Goal: Task Accomplishment & Management: Manage account settings

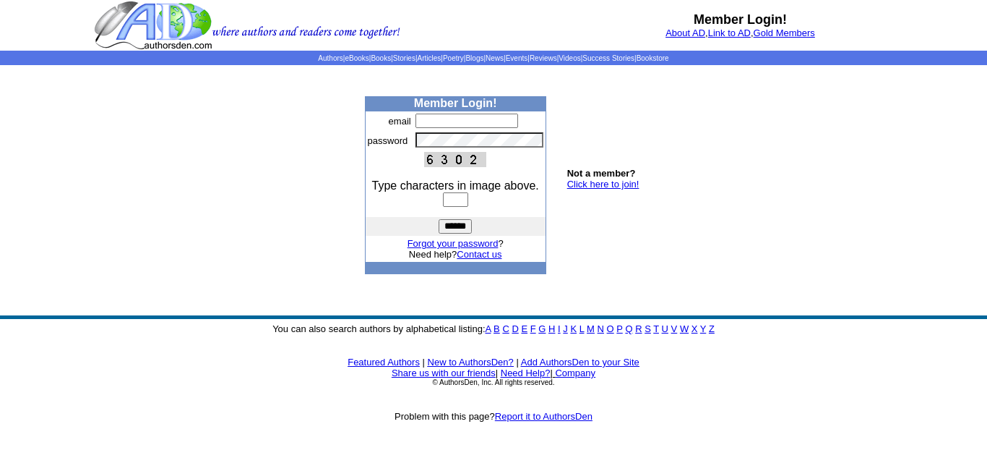
click at [429, 120] on input "text" at bounding box center [467, 120] width 103 height 14
type input "**********"
click at [464, 198] on input "text" at bounding box center [455, 199] width 25 height 14
type input "****"
click at [453, 223] on input "******" at bounding box center [455, 226] width 33 height 14
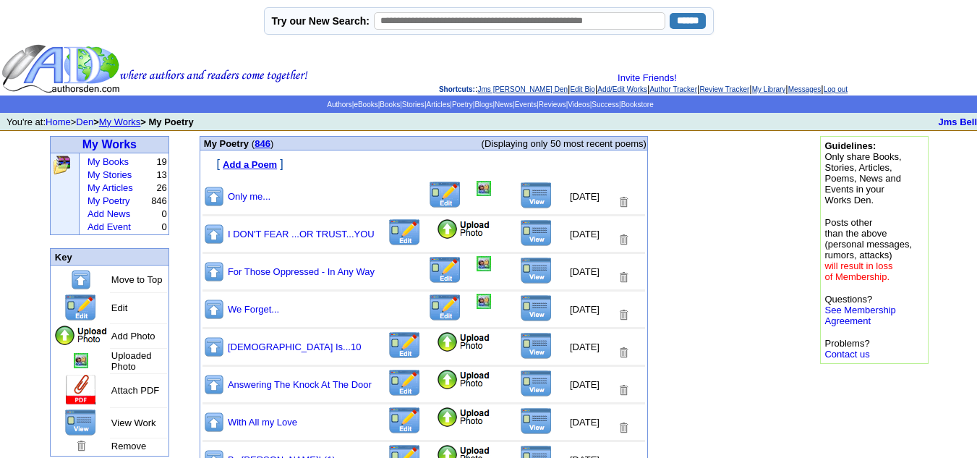
click at [436, 345] on img at bounding box center [463, 342] width 55 height 22
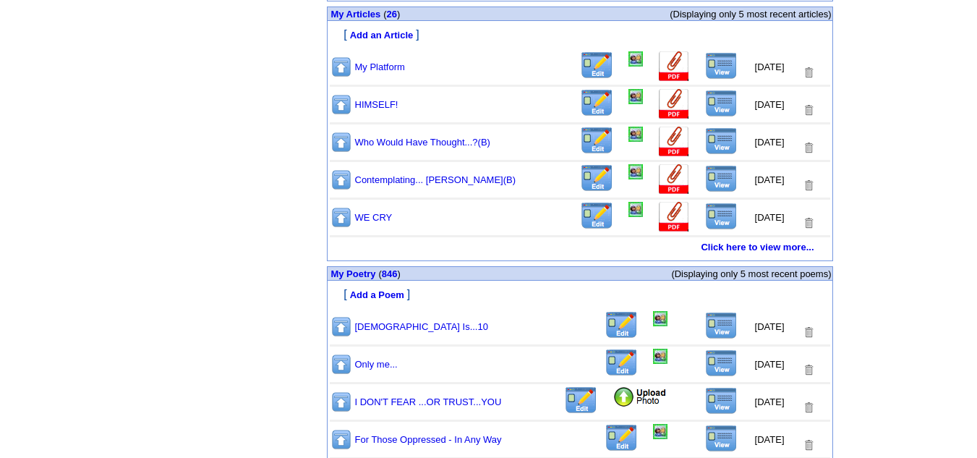
scroll to position [706, 0]
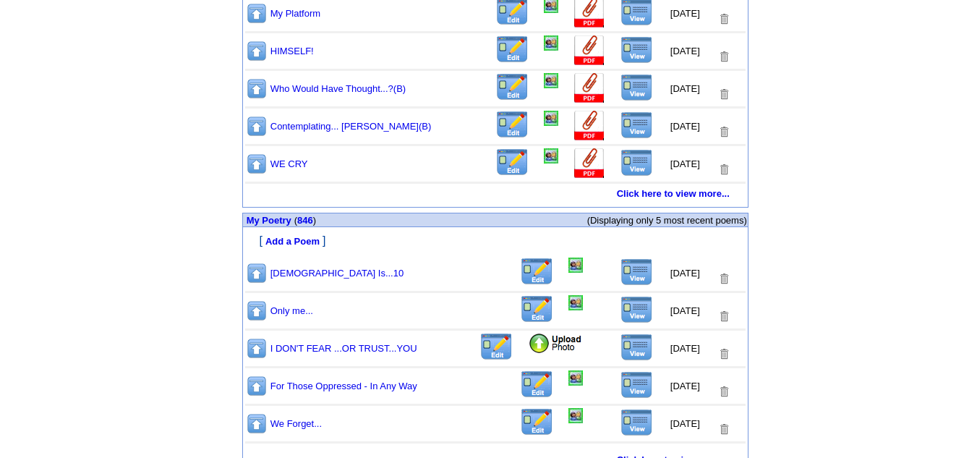
click at [627, 273] on img at bounding box center [636, 271] width 33 height 27
click at [568, 270] on img at bounding box center [575, 264] width 14 height 15
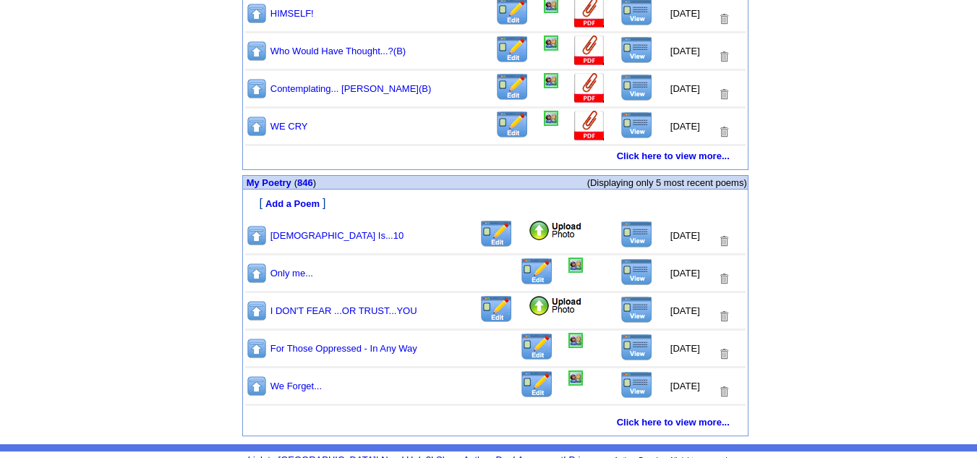
scroll to position [755, 0]
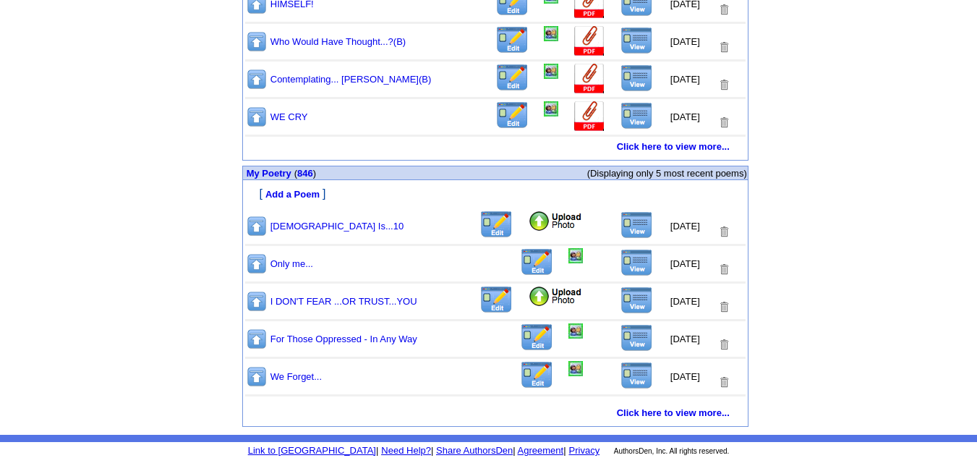
click at [530, 299] on img at bounding box center [555, 297] width 55 height 22
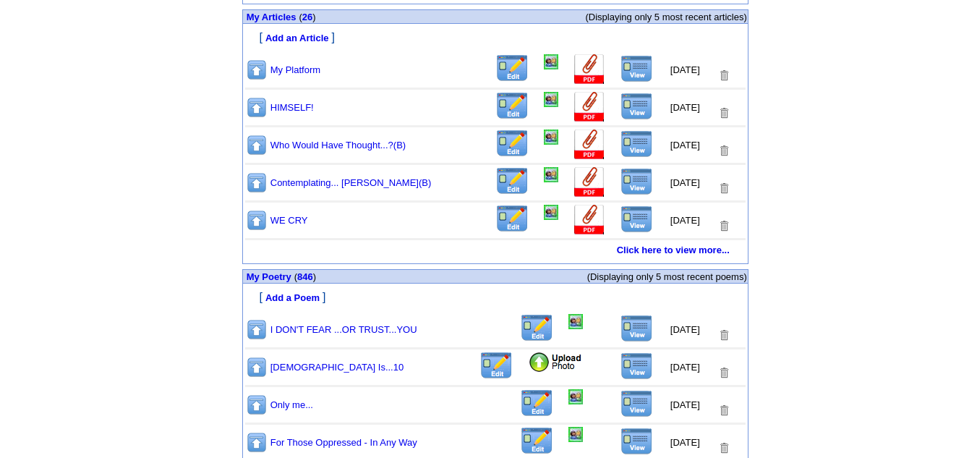
scroll to position [723, 0]
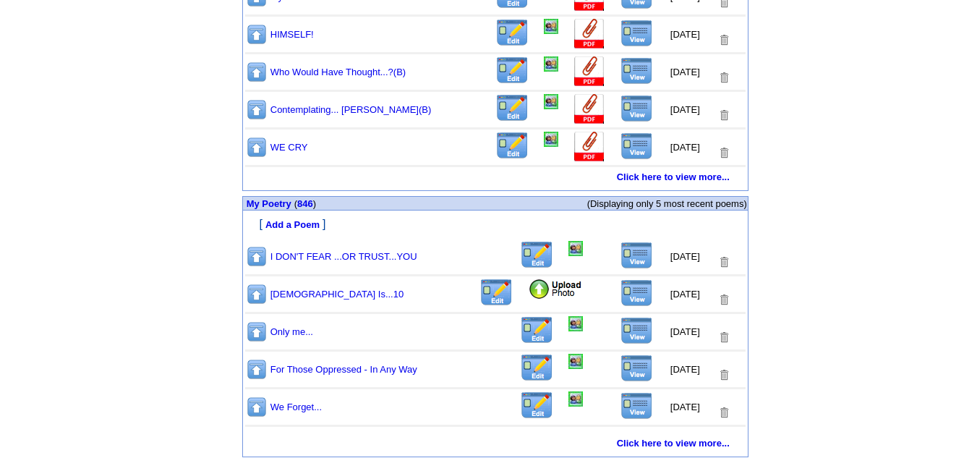
click at [626, 260] on img at bounding box center [636, 254] width 33 height 27
click at [568, 252] on img at bounding box center [575, 248] width 14 height 15
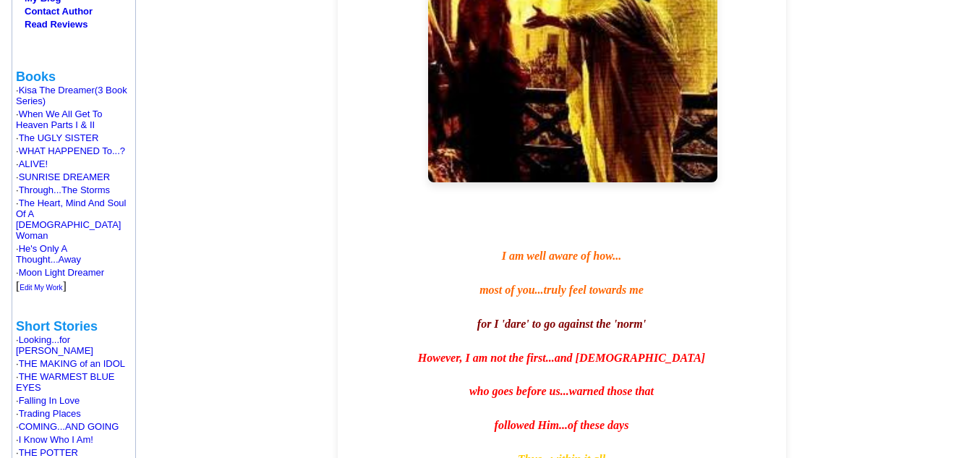
scroll to position [182, 0]
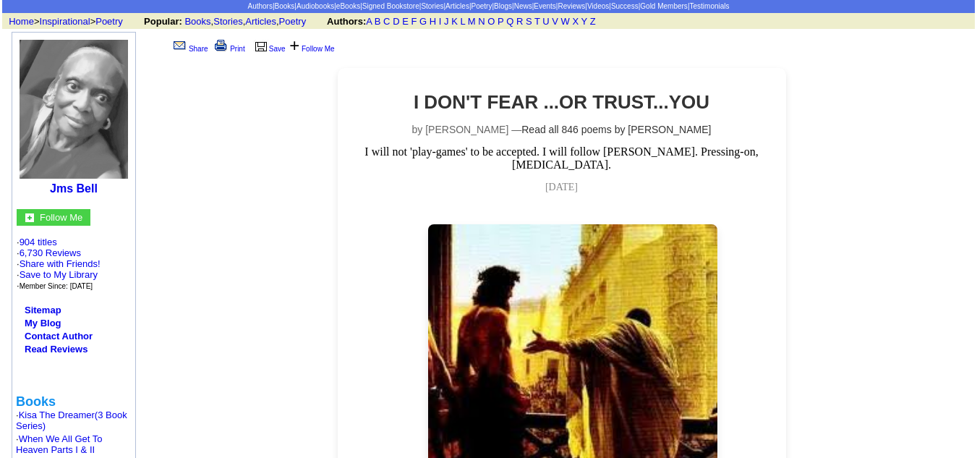
scroll to position [38, 0]
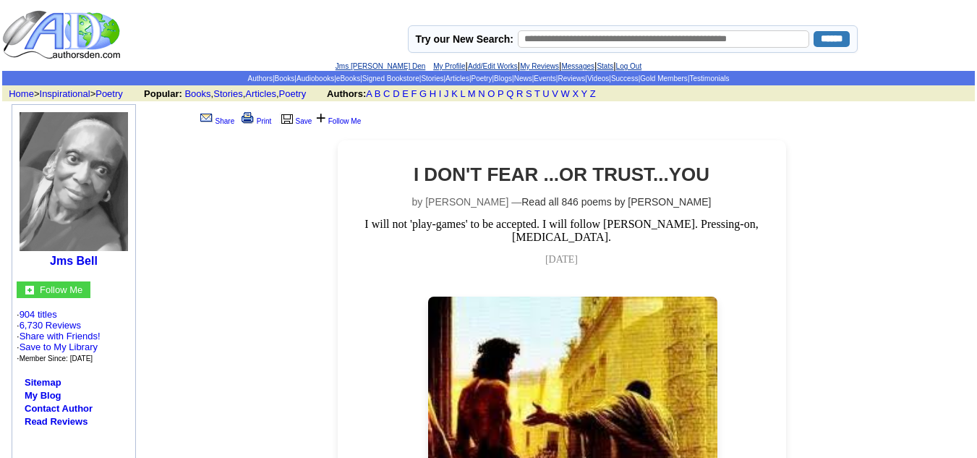
scroll to position [38, 0]
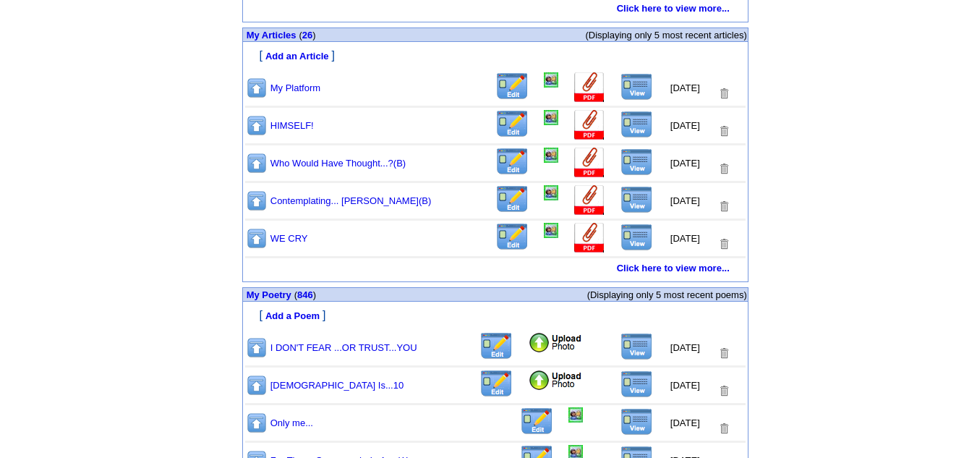
scroll to position [755, 0]
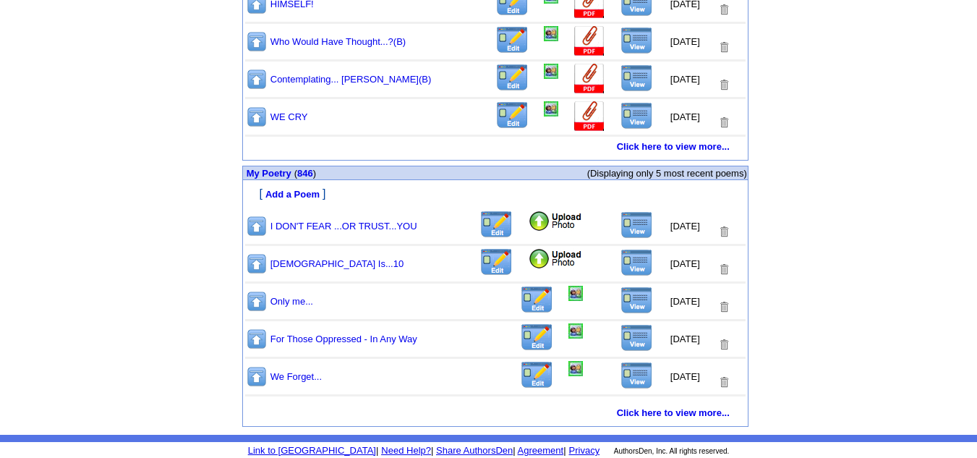
click at [252, 301] on img at bounding box center [257, 301] width 22 height 22
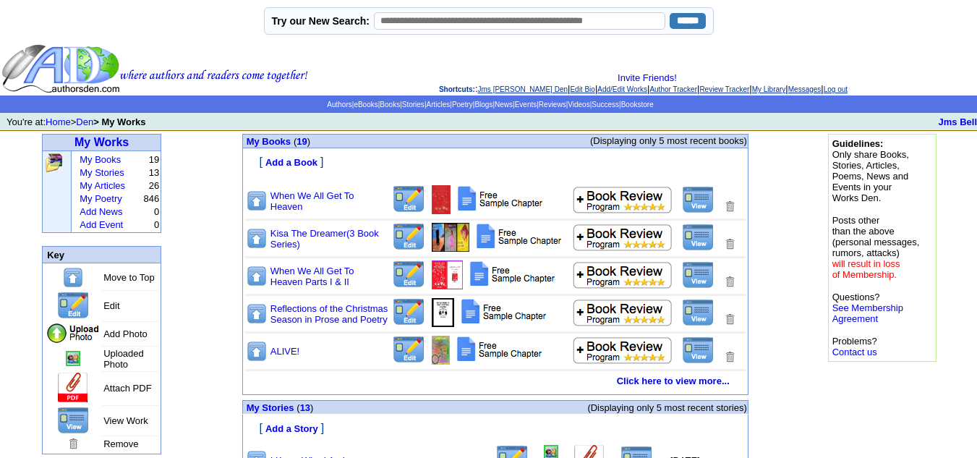
click at [847, 90] on link "Log out" at bounding box center [835, 89] width 24 height 8
